Goal: Navigation & Orientation: Find specific page/section

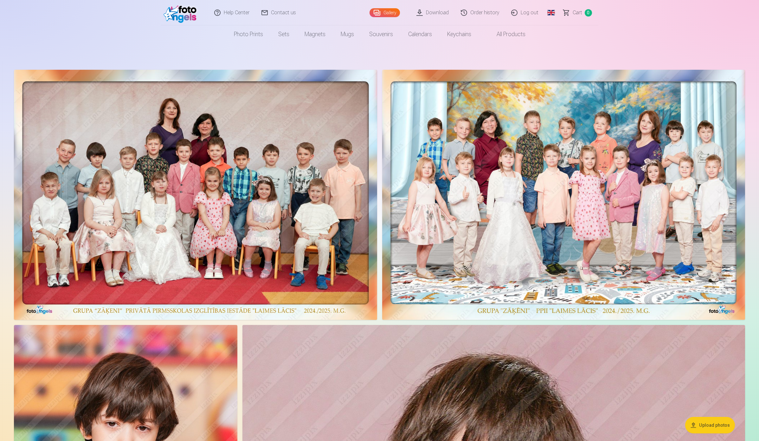
click at [554, 12] on link "Global" at bounding box center [550, 12] width 13 height 25
click at [512, 29] on link "Latvian (lv)" at bounding box center [518, 29] width 74 height 13
click at [130, 12] on header "Palīdzības centrs Sazinies ar mums Galerija Lejupielādēt Pasūtījumu vēsture Izi…" at bounding box center [379, 21] width 759 height 43
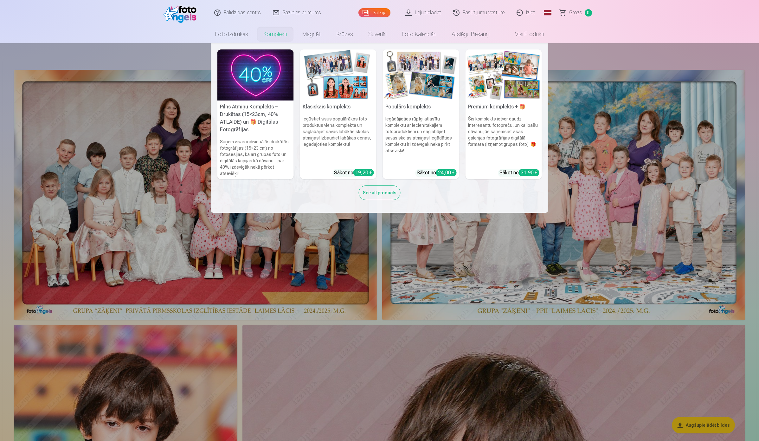
click at [269, 71] on img at bounding box center [255, 74] width 76 height 51
